Goal: Ask a question: Seek information or help from site administrators or community

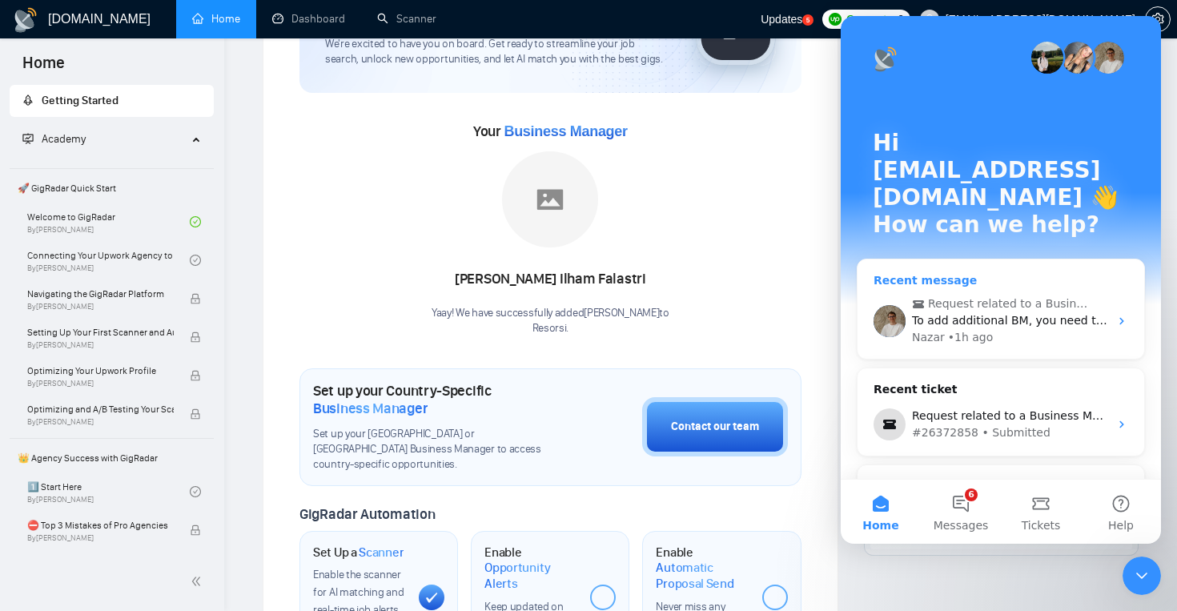
click at [1094, 329] on div "Nazar • 1h ago" at bounding box center [1010, 337] width 197 height 17
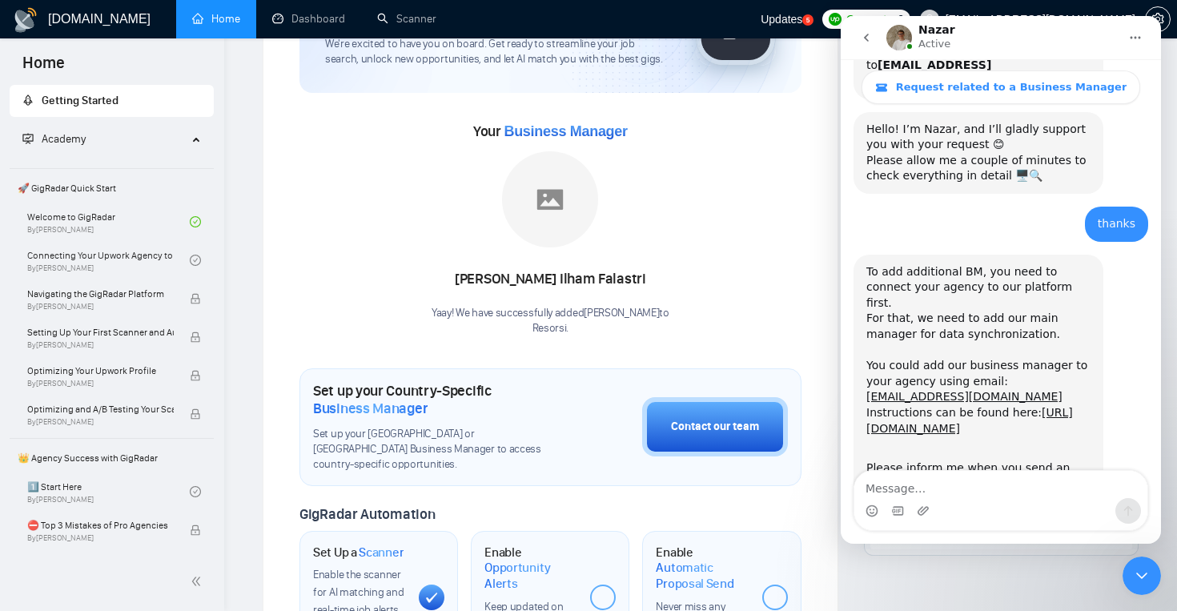
scroll to position [875, 0]
click at [1011, 405] on link "[URL][DOMAIN_NAME]" at bounding box center [969, 419] width 207 height 29
click at [995, 489] on textarea "Message…" at bounding box center [1000, 484] width 293 height 27
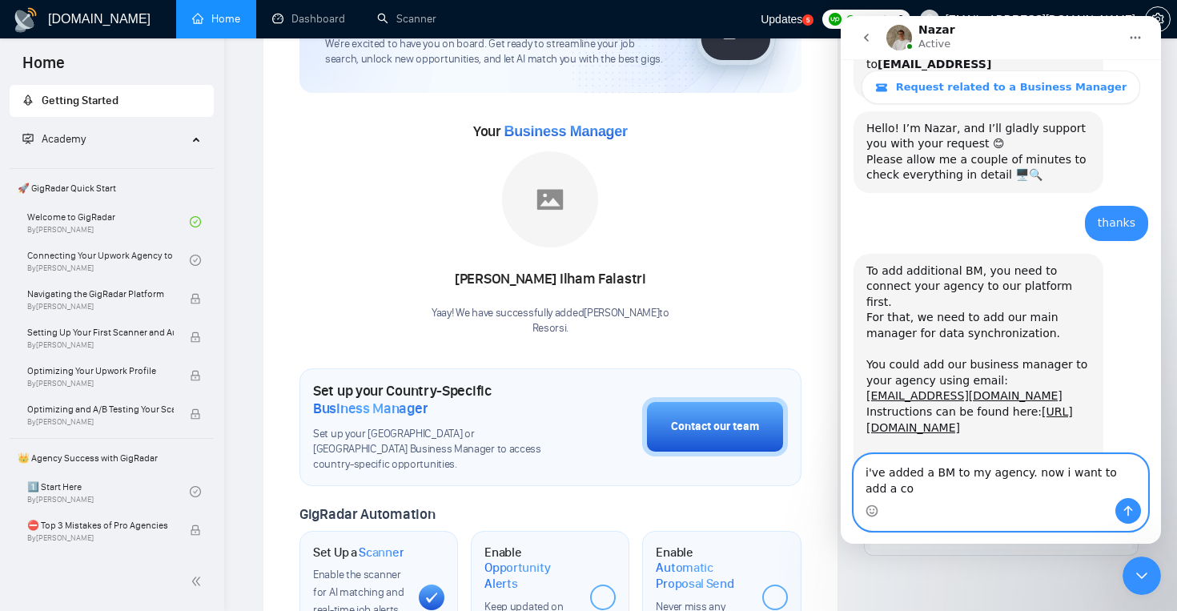
scroll to position [891, 0]
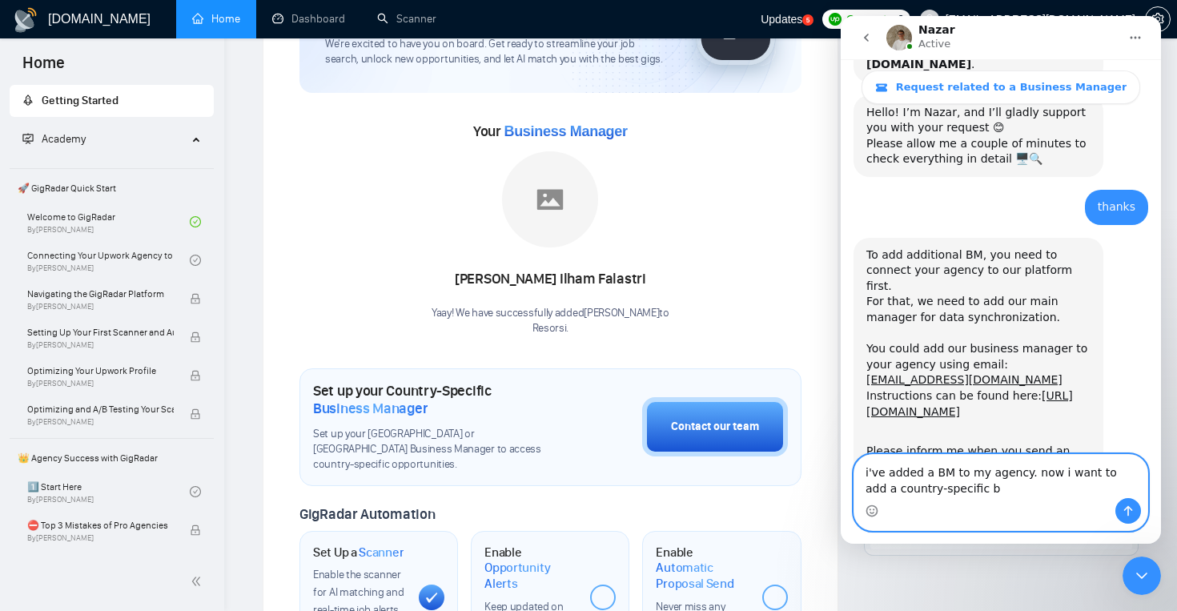
type textarea "i've added a BM to my agency. now i want to add a country-specific bm"
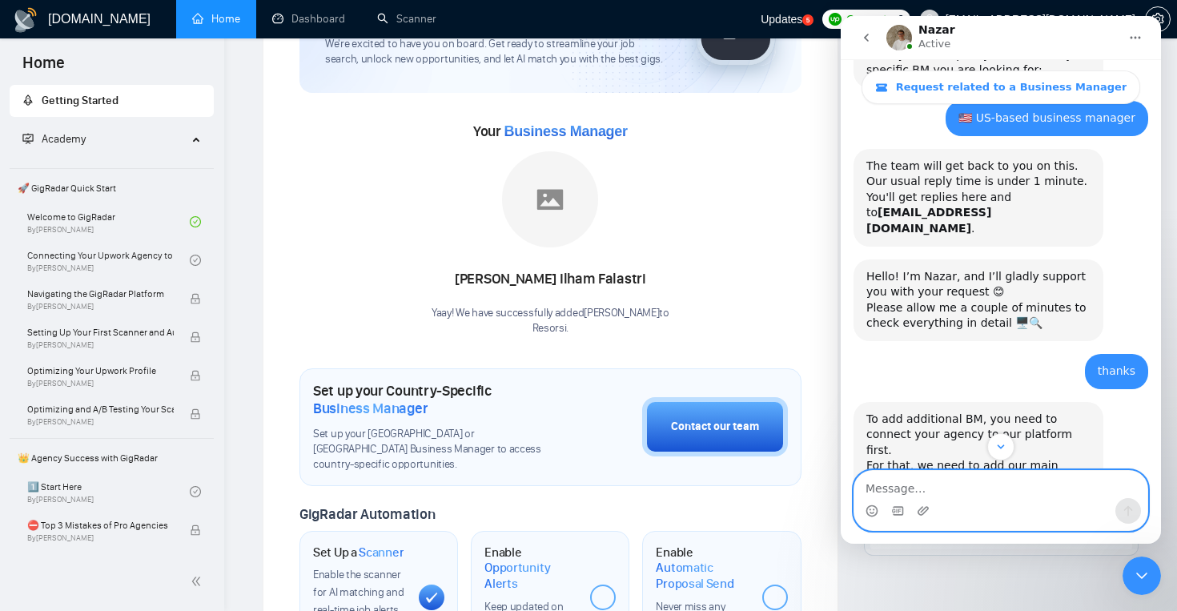
scroll to position [938, 0]
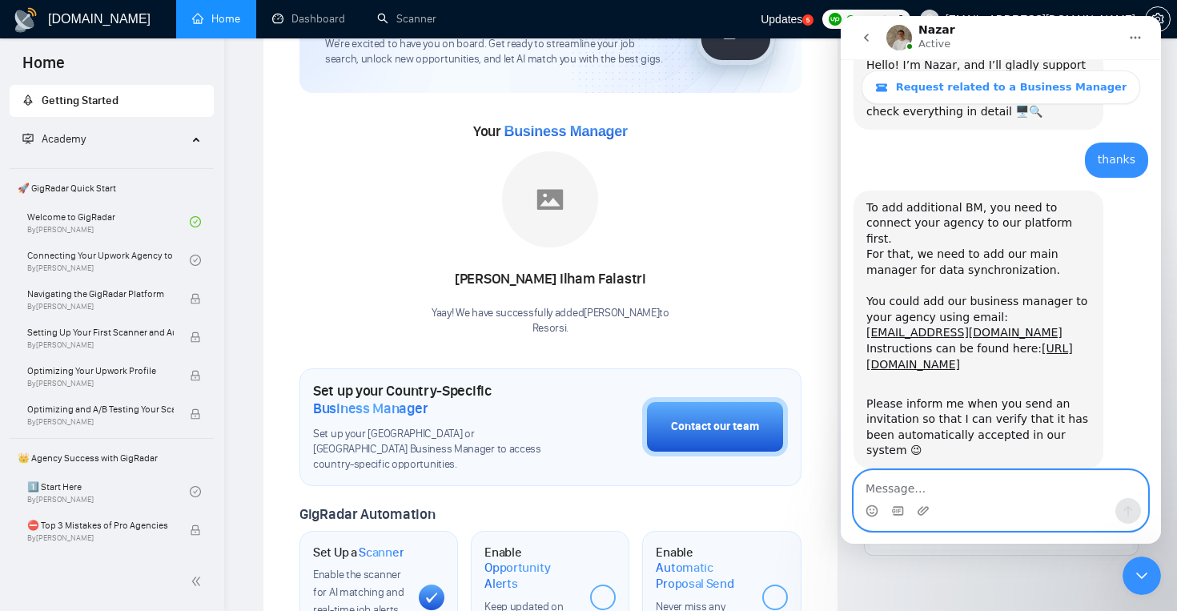
click at [967, 496] on textarea "Message…" at bounding box center [1000, 484] width 293 height 27
click at [1018, 91] on span "Request related to a Business Manager" at bounding box center [1011, 87] width 231 height 13
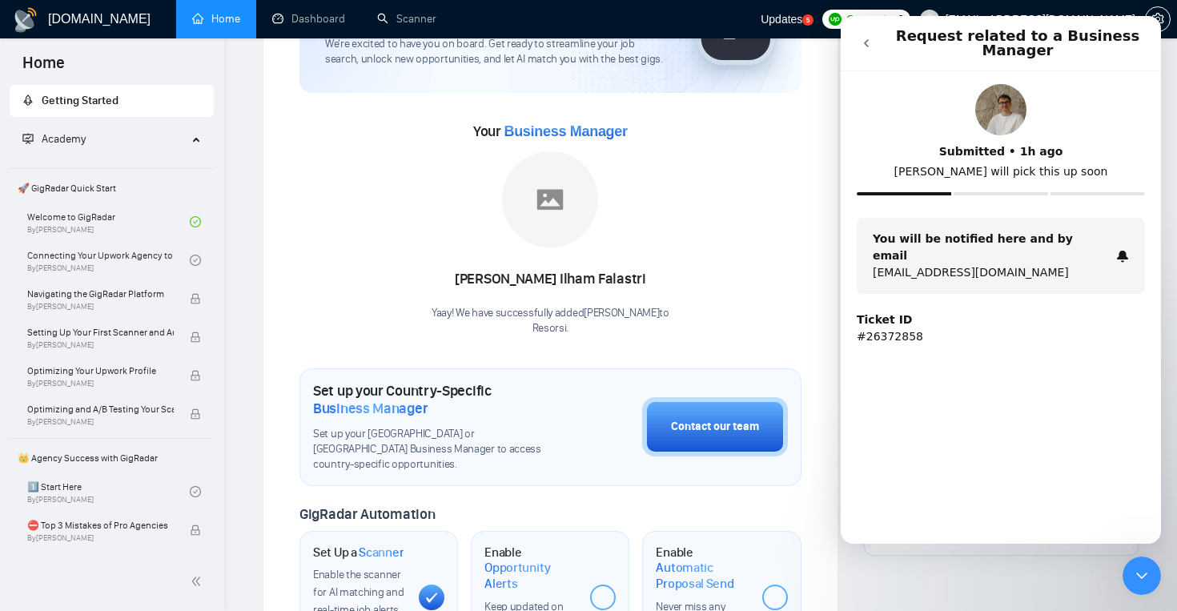
click at [867, 44] on icon "go back" at bounding box center [866, 43] width 13 height 13
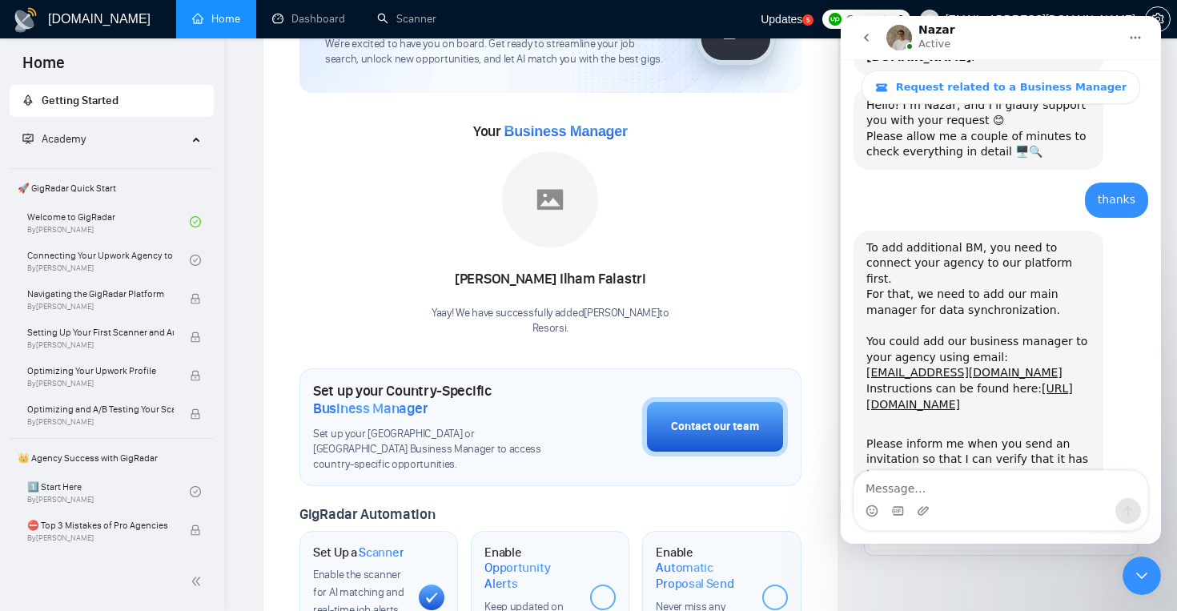
scroll to position [938, 0]
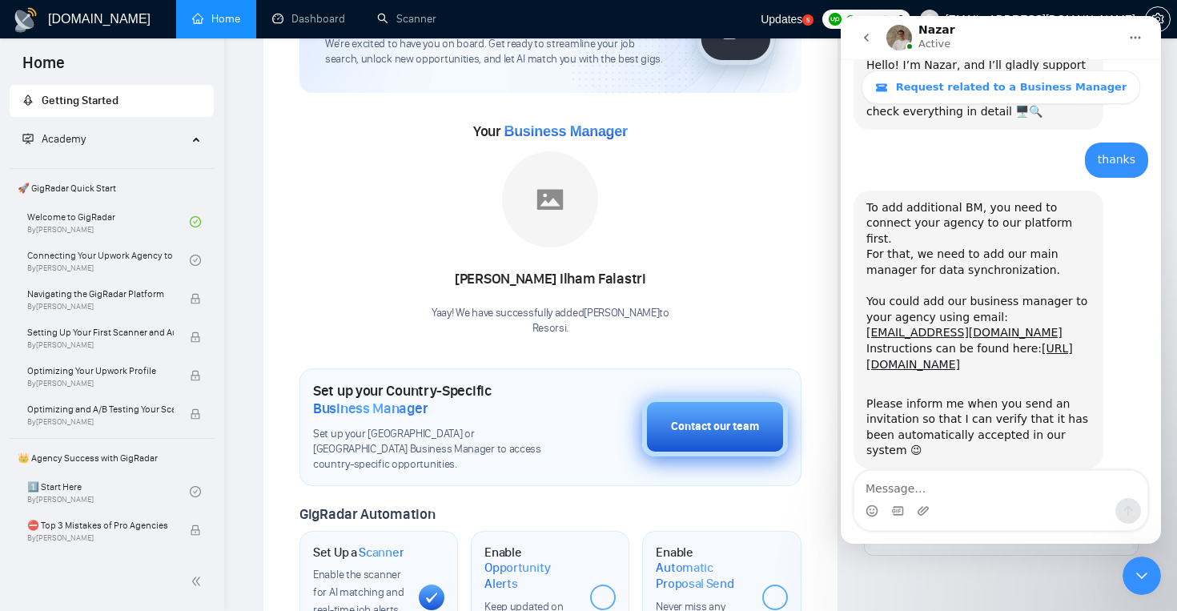
click at [708, 418] on div "Contact our team" at bounding box center [715, 427] width 88 height 18
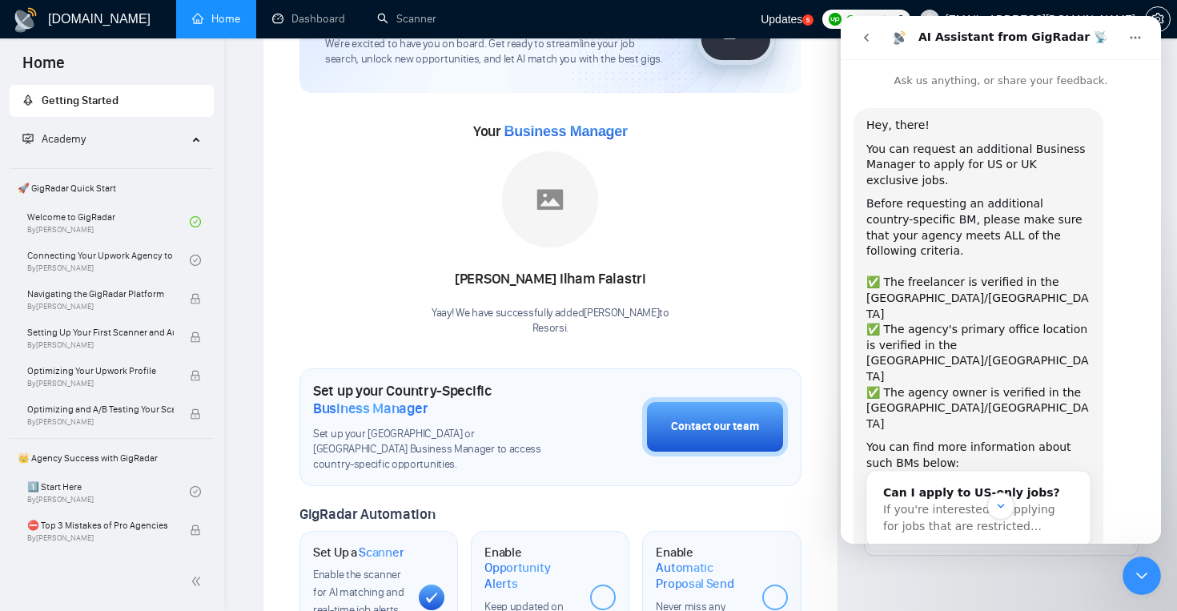
scroll to position [47, 0]
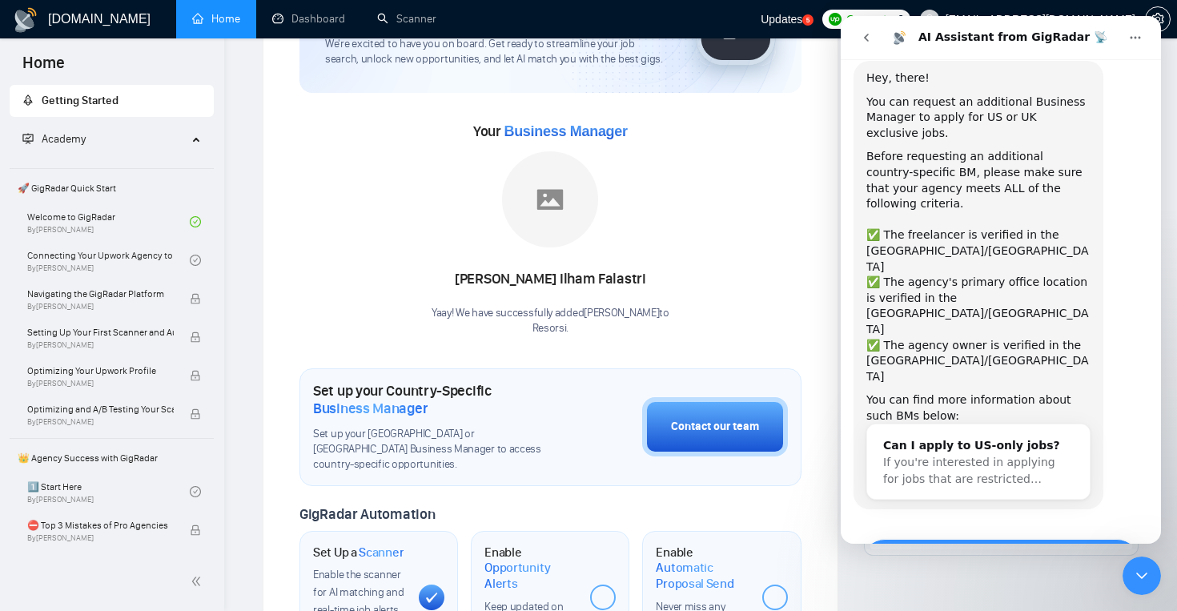
click at [951, 539] on button "Yes, I meet all of the criteria - request a new BM" at bounding box center [1001, 562] width 279 height 46
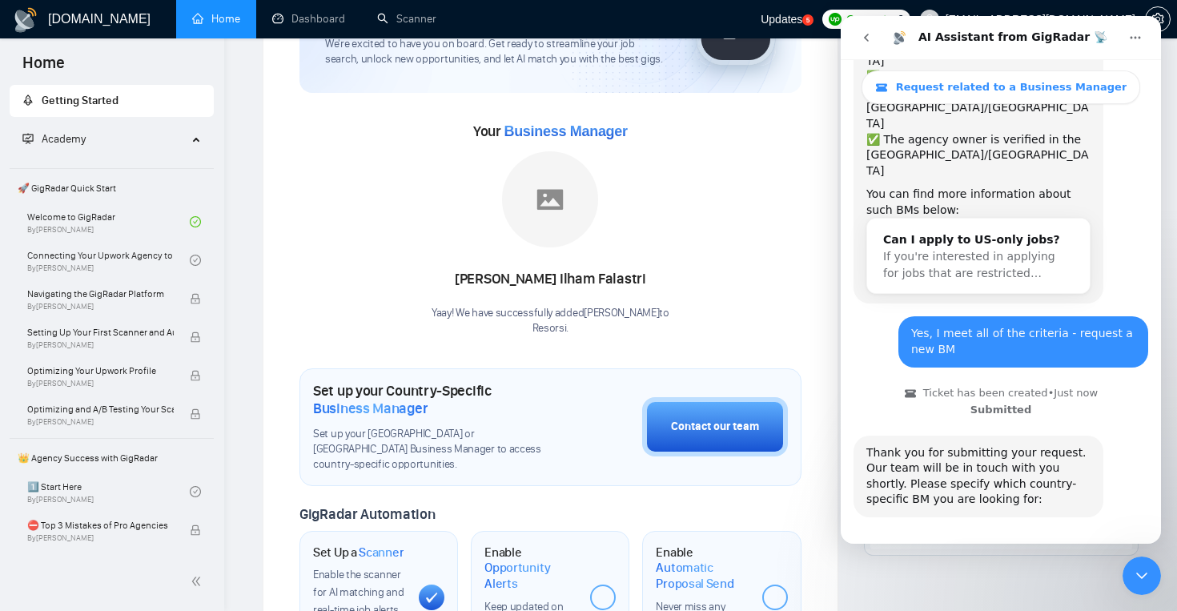
scroll to position [305, 0]
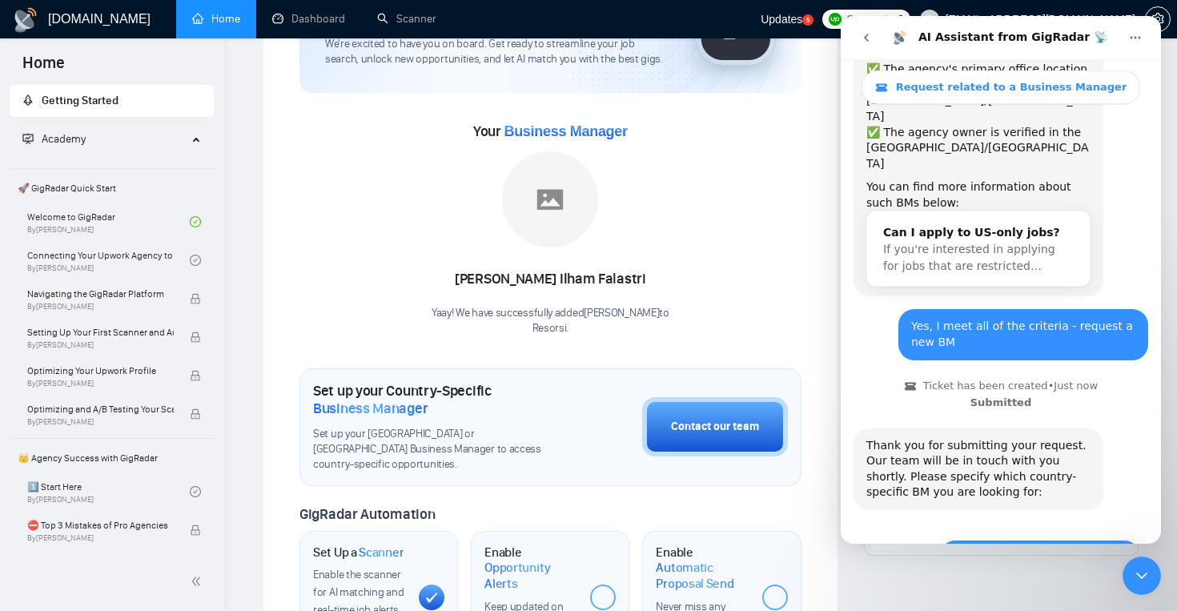
click at [972, 540] on button "🇺🇸 US-based business manager" at bounding box center [1039, 556] width 201 height 32
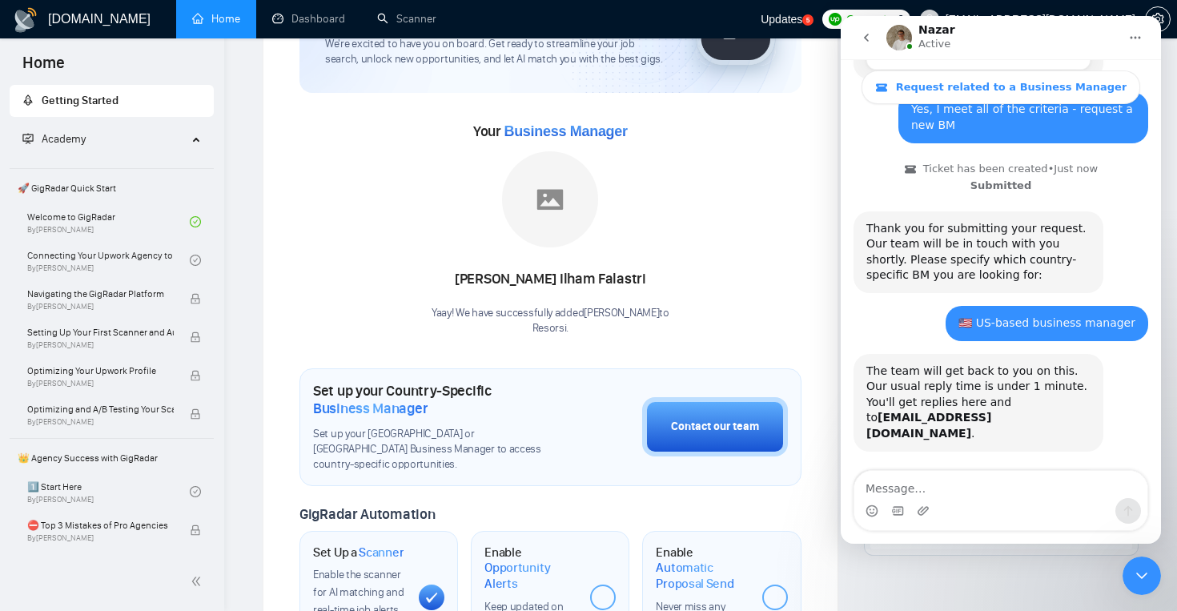
scroll to position [521, 0]
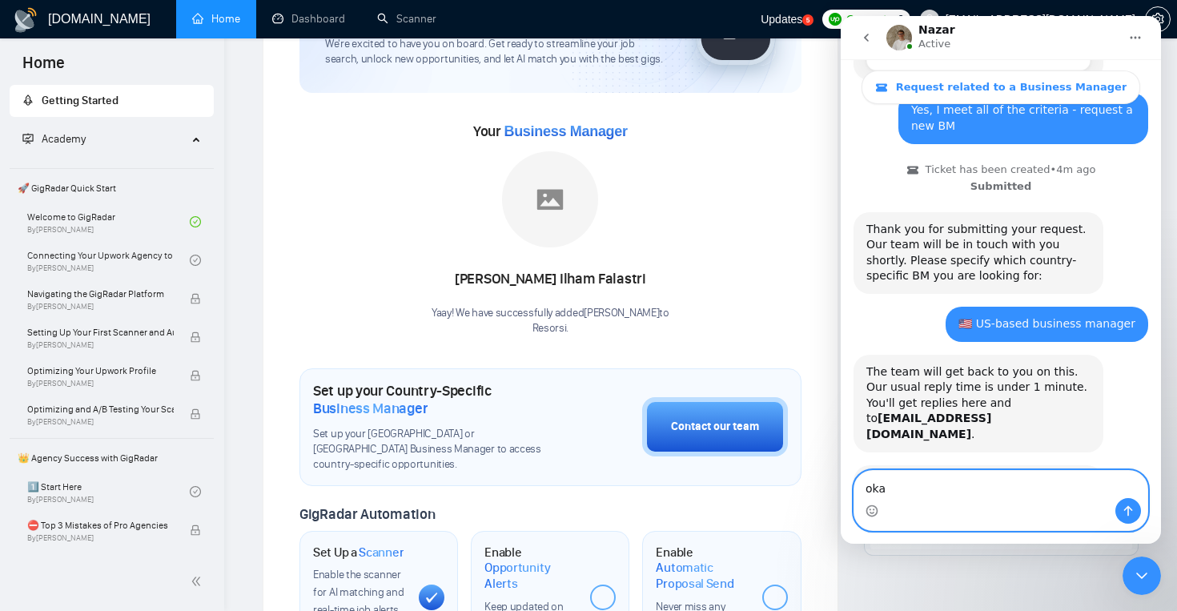
type textarea "okay"
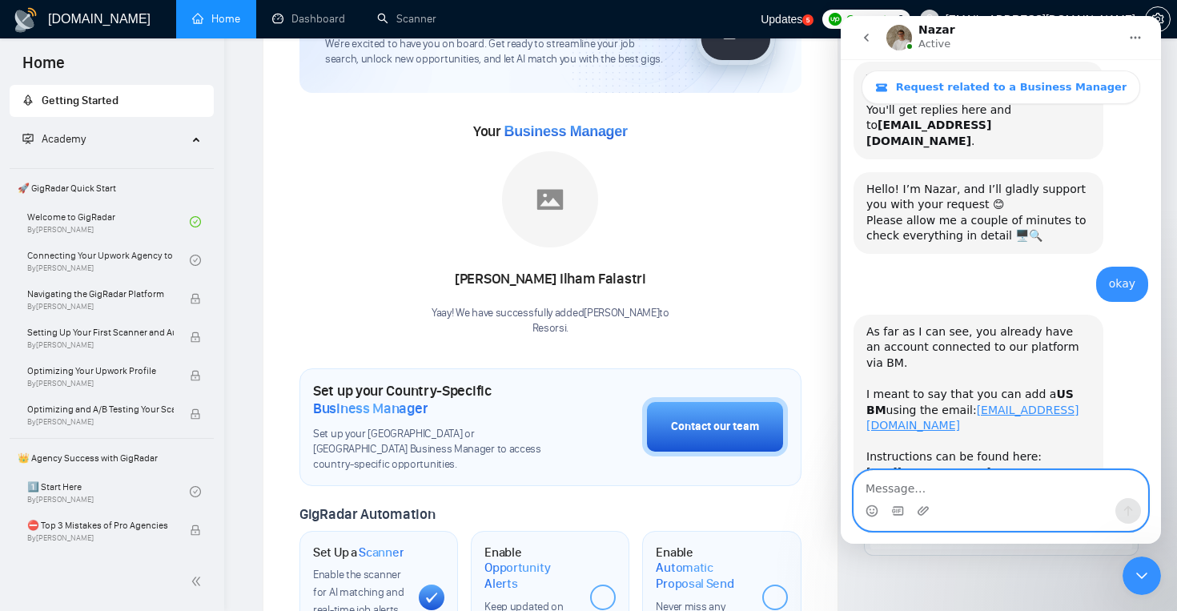
scroll to position [820, 0]
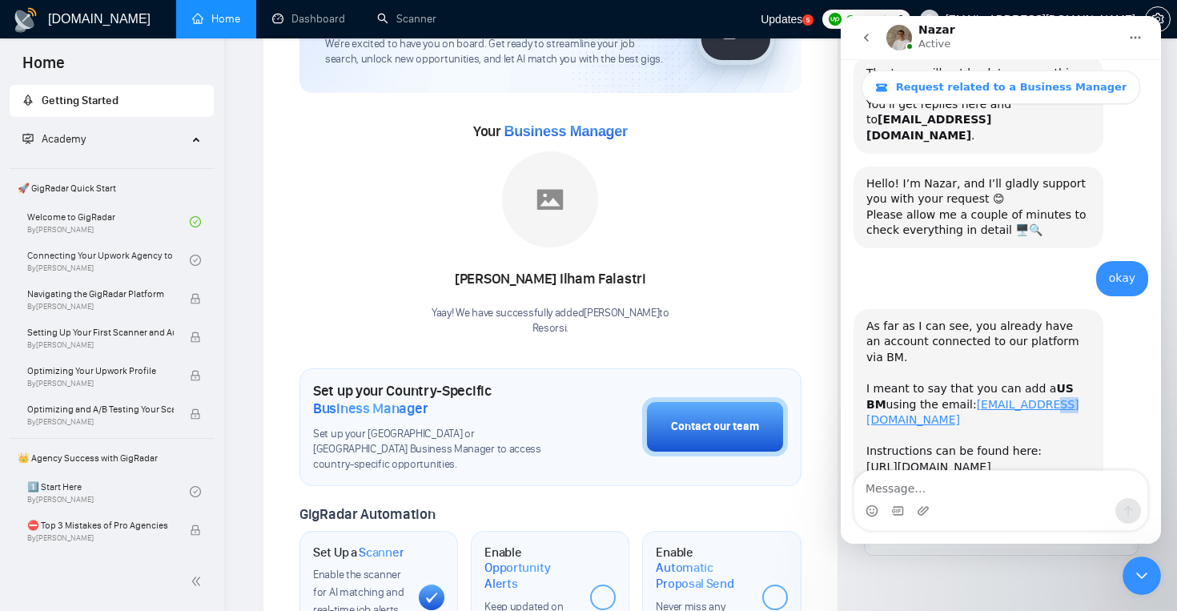
drag, startPoint x: 948, startPoint y: 275, endPoint x: 1062, endPoint y: 279, distance: 113.8
click at [1062, 319] on div "As far as I can see, you already have an account connected to our platform via …" at bounding box center [978, 382] width 224 height 126
copy div "[EMAIL_ADDRESS][DOMAIN_NAME]"
click at [934, 460] on link "[URL][DOMAIN_NAME]" at bounding box center [928, 466] width 125 height 13
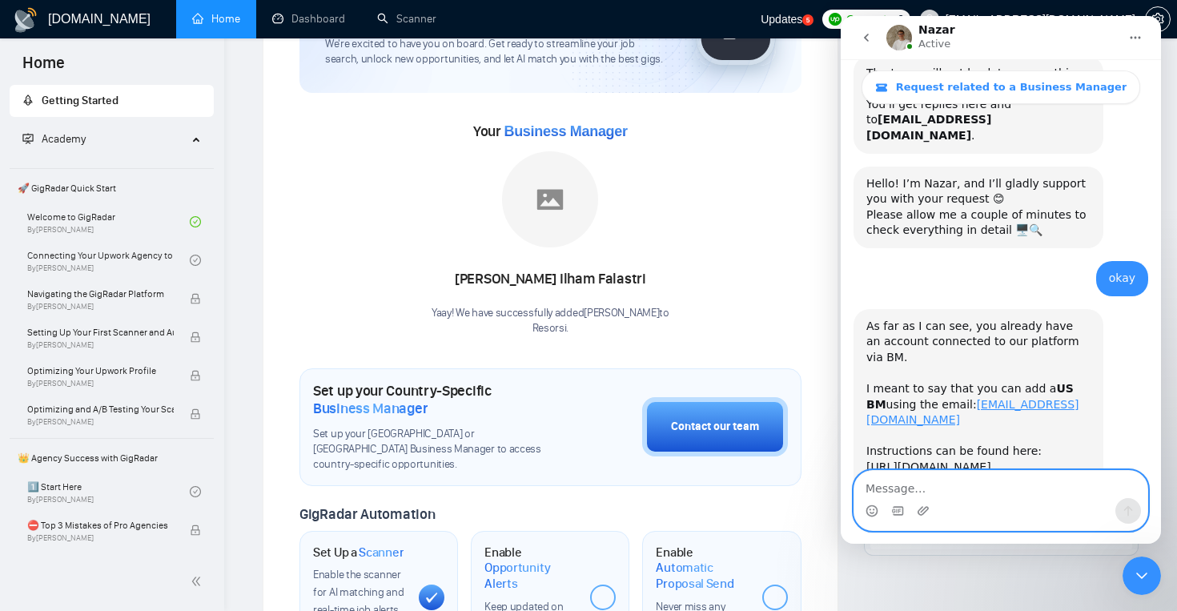
click at [947, 476] on textarea "Message…" at bounding box center [1000, 484] width 293 height 27
type textarea "i sent the invitation"
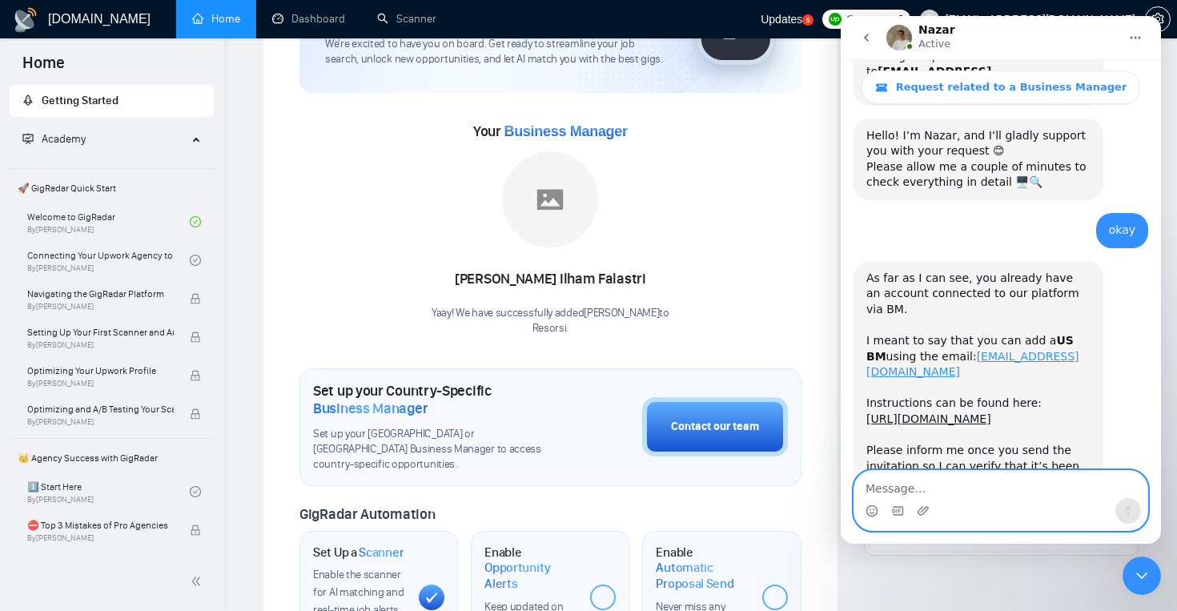
scroll to position [884, 0]
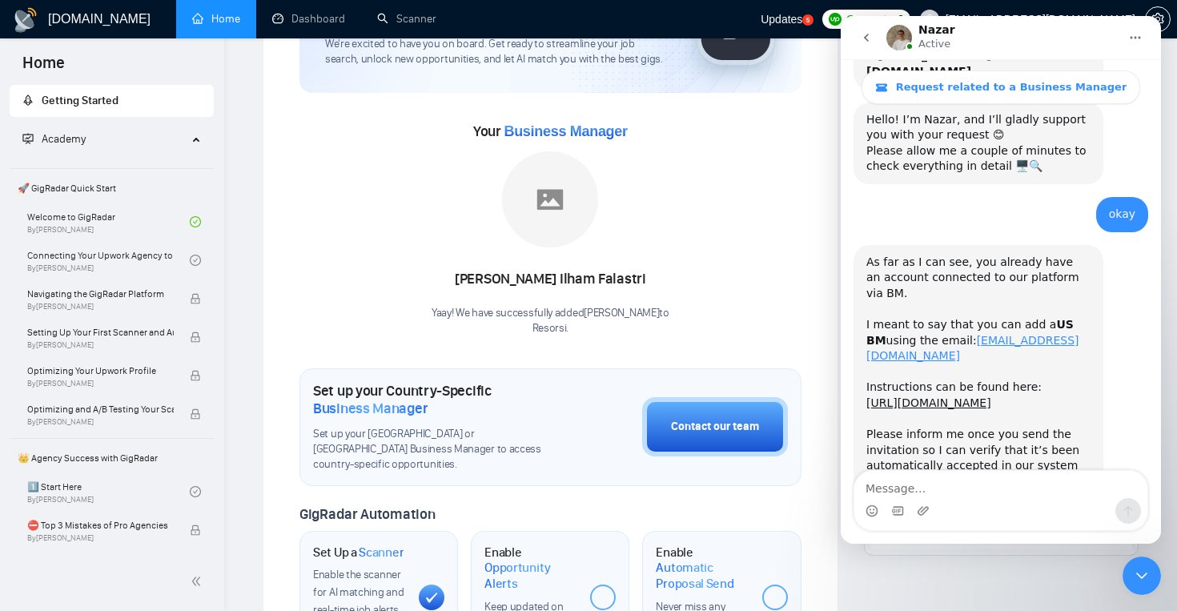
click at [1095, 528] on div "i sent the invitation • Just now Couldn't send" at bounding box center [1001, 563] width 295 height 70
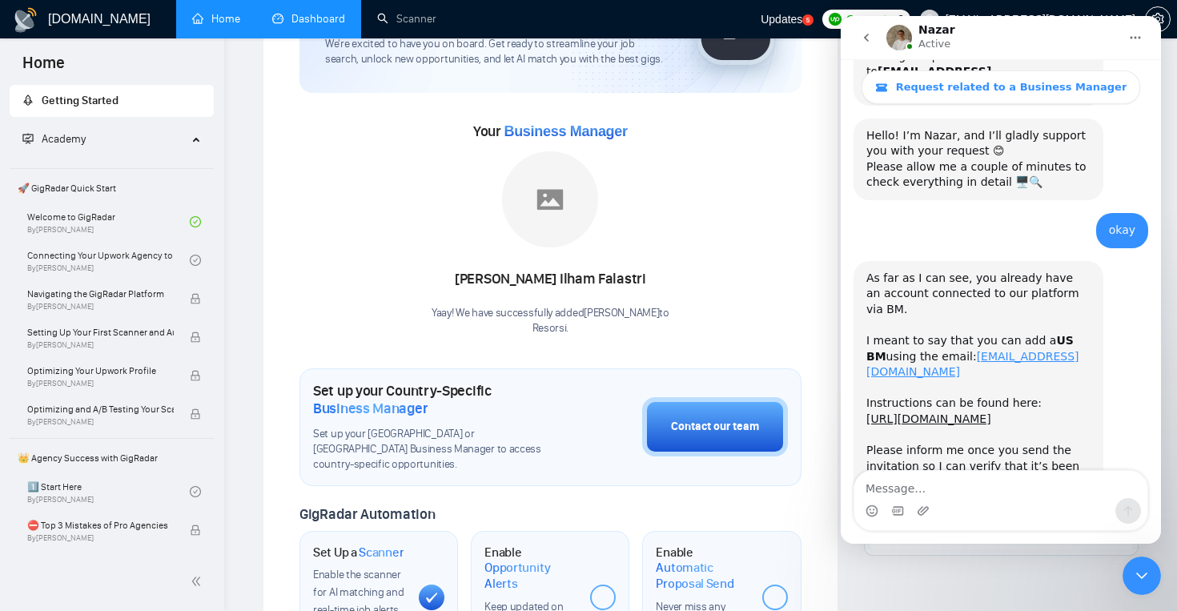
scroll to position [1015, 0]
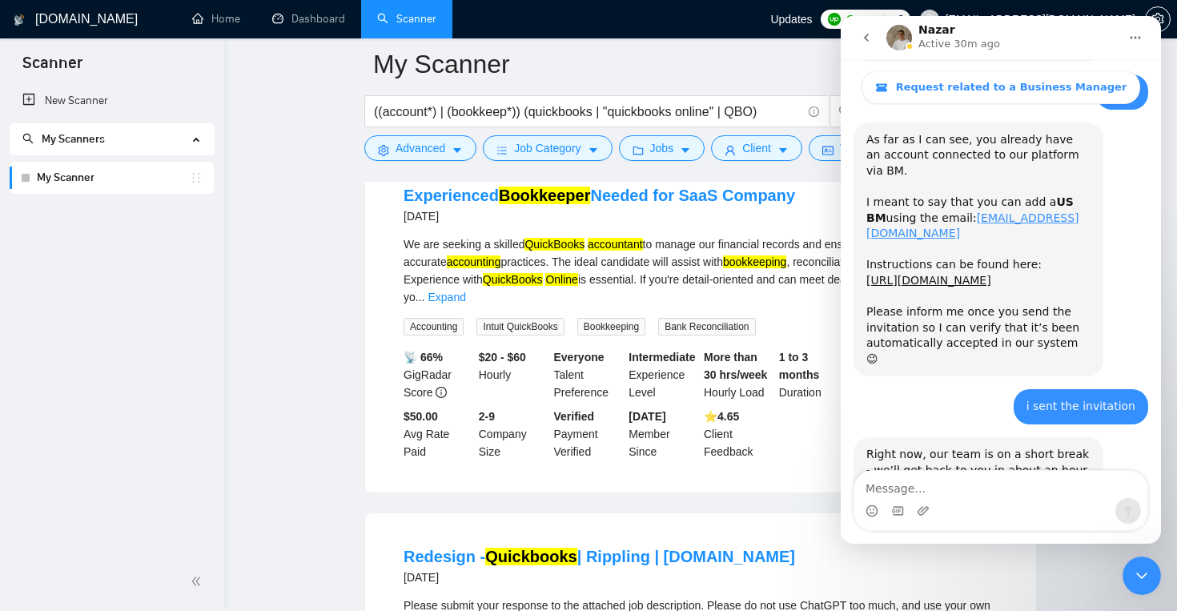
scroll to position [1015, 0]
